Goal: Task Accomplishment & Management: Complete application form

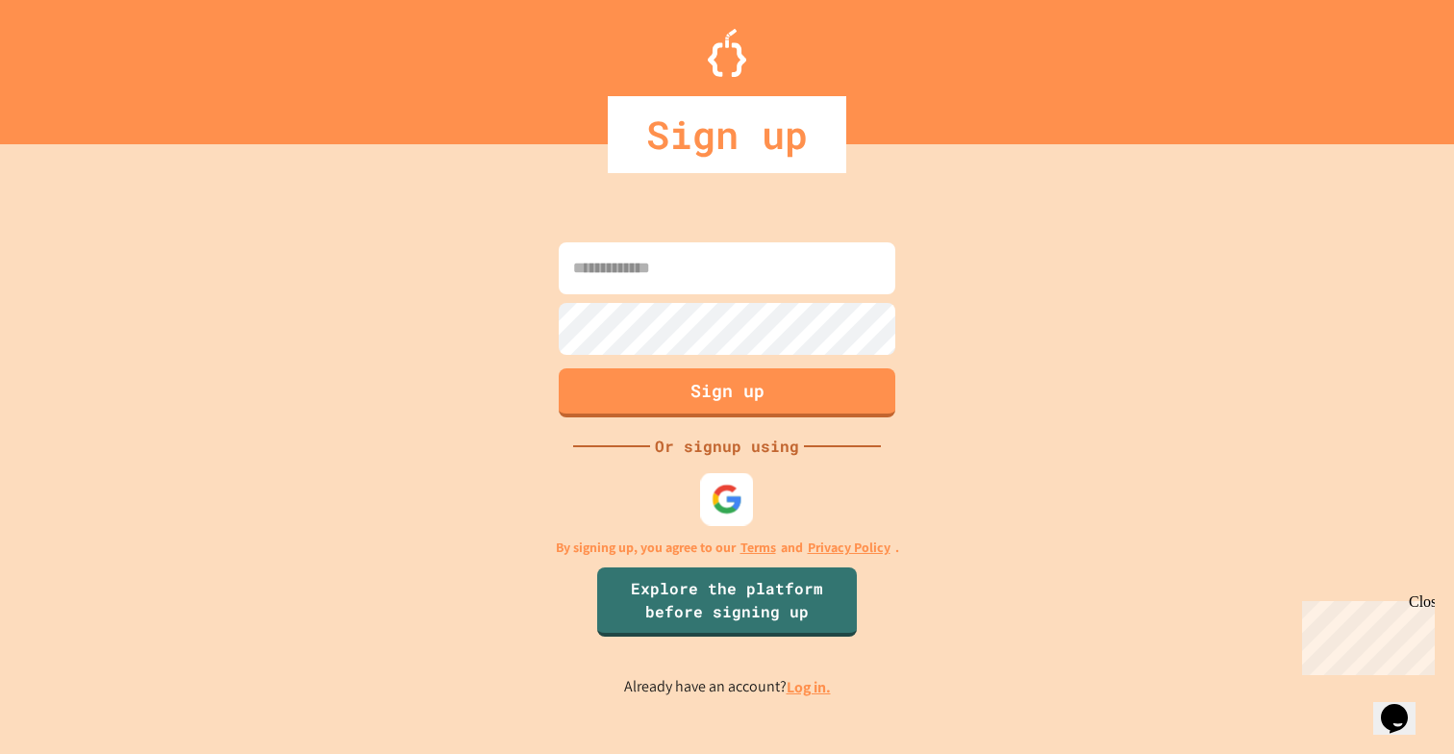
click at [712, 510] on img at bounding box center [728, 500] width 32 height 32
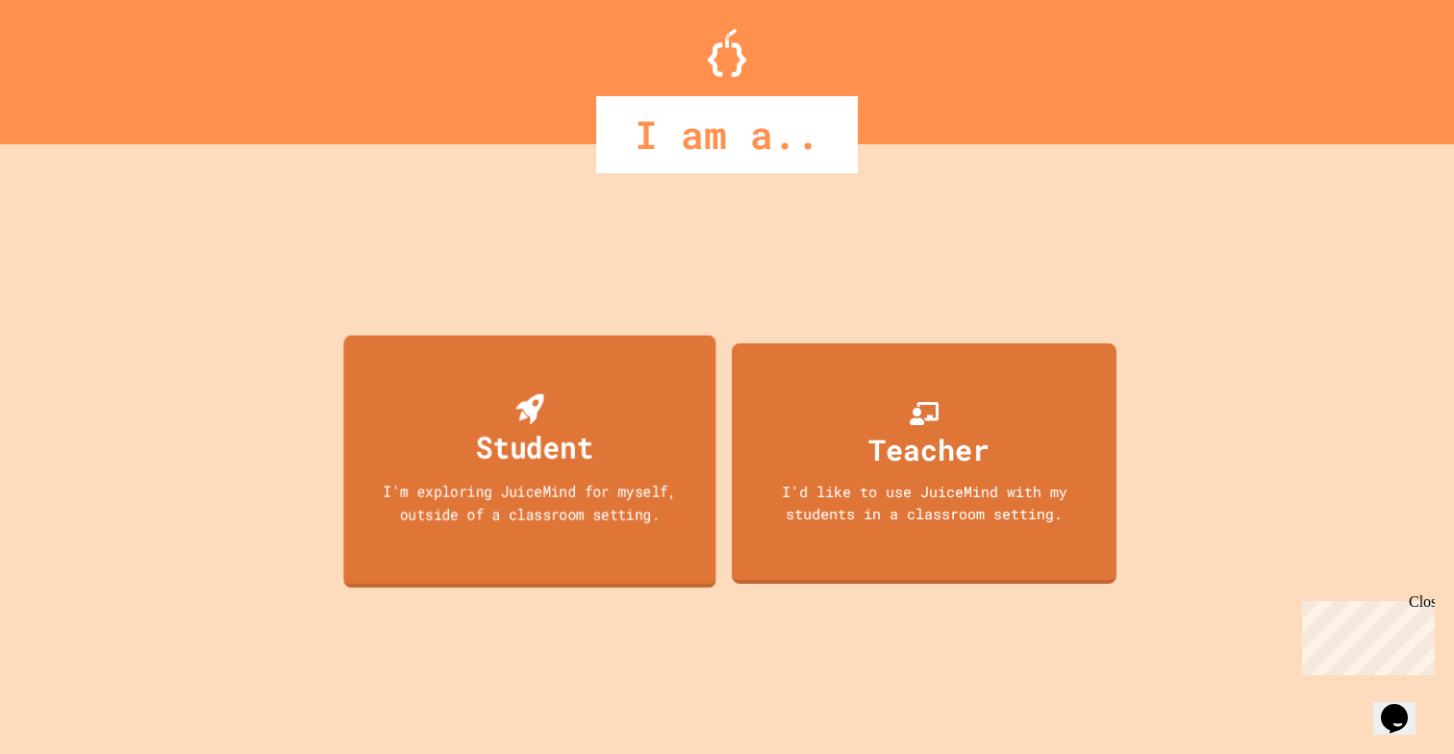
click at [491, 461] on div "Student" at bounding box center [534, 446] width 117 height 45
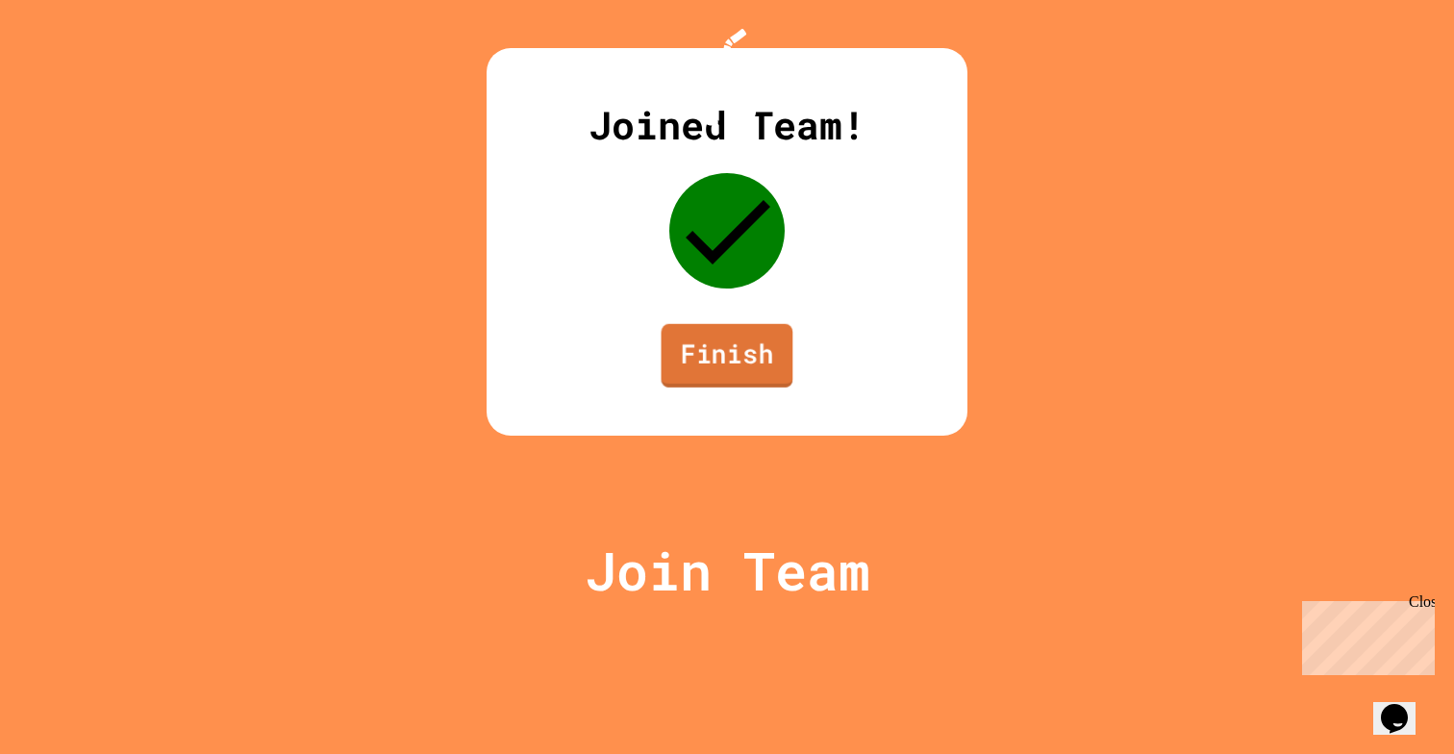
click at [739, 388] on link "Finish" at bounding box center [728, 355] width 132 height 63
